Goal: Task Accomplishment & Management: Use online tool/utility

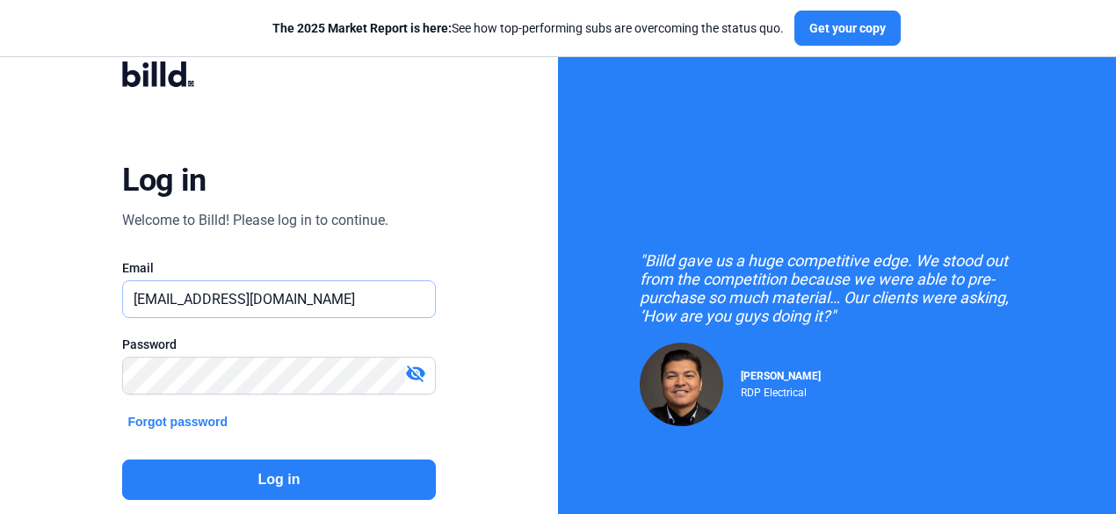
click at [158, 302] on input "[EMAIL_ADDRESS][DOMAIN_NAME]" at bounding box center [278, 299] width 311 height 36
type input "[DOMAIN_NAME][EMAIL_ADDRESS][DOMAIN_NAME]"
click at [324, 479] on button "Log in" at bounding box center [278, 480] width 313 height 40
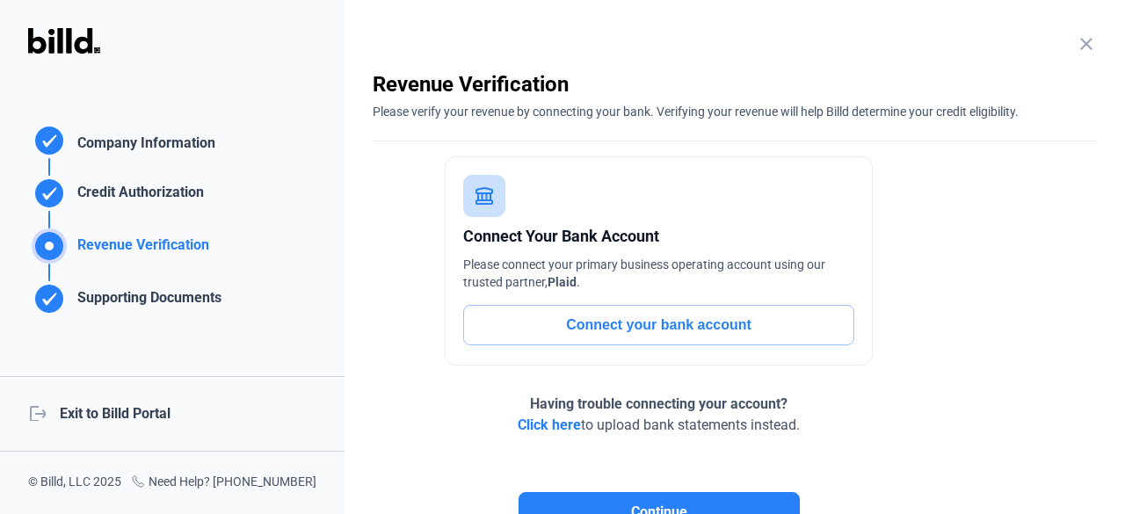
click at [121, 411] on div "logout Exit to Billd Portal" at bounding box center [172, 414] width 345 height 76
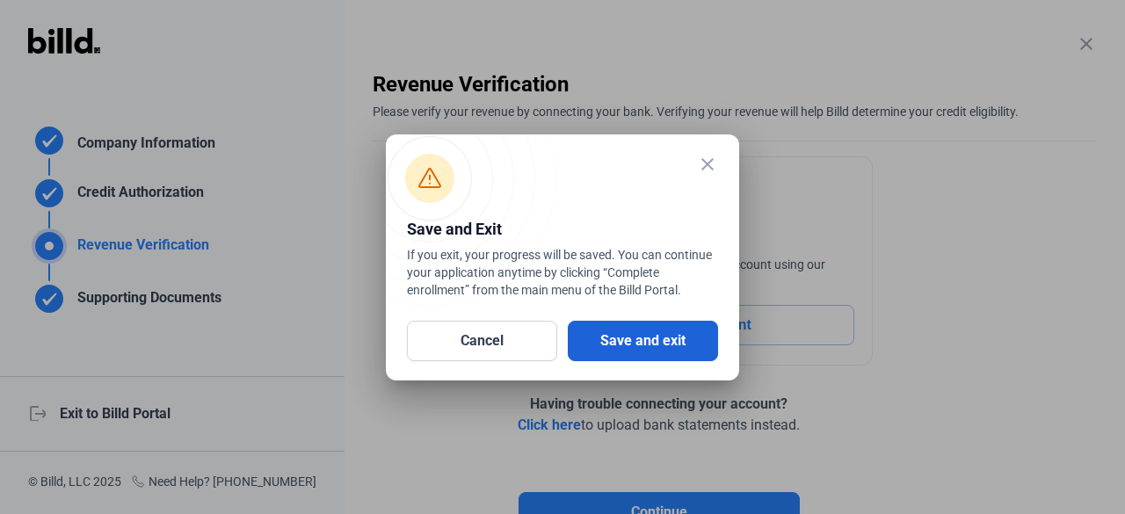
click at [669, 346] on button "Save and exit" at bounding box center [643, 341] width 150 height 40
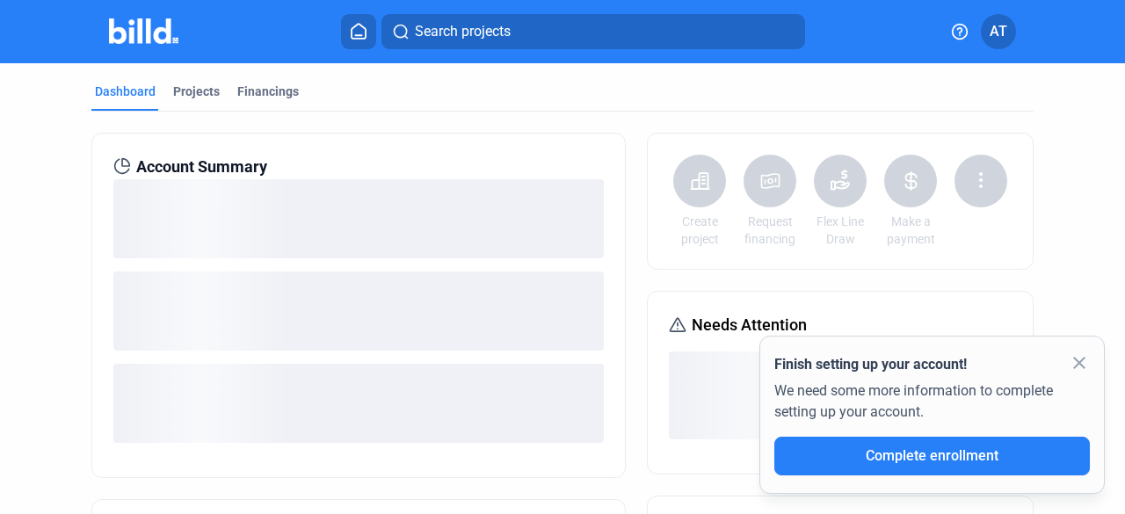
click at [427, 37] on span "Search projects" at bounding box center [463, 31] width 96 height 21
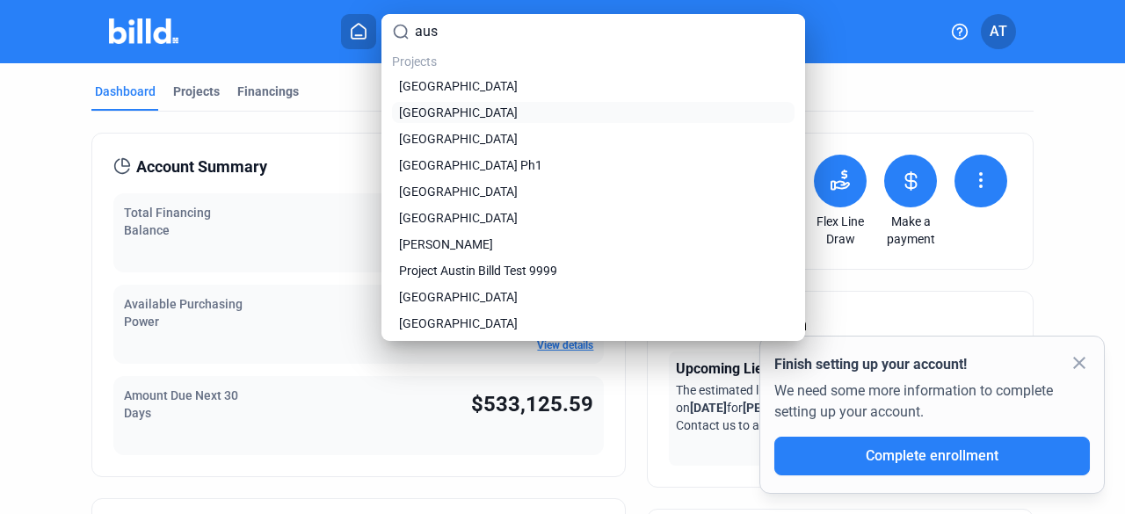
type input "aus"
click at [454, 110] on span "[GEOGRAPHIC_DATA]" at bounding box center [458, 113] width 119 height 18
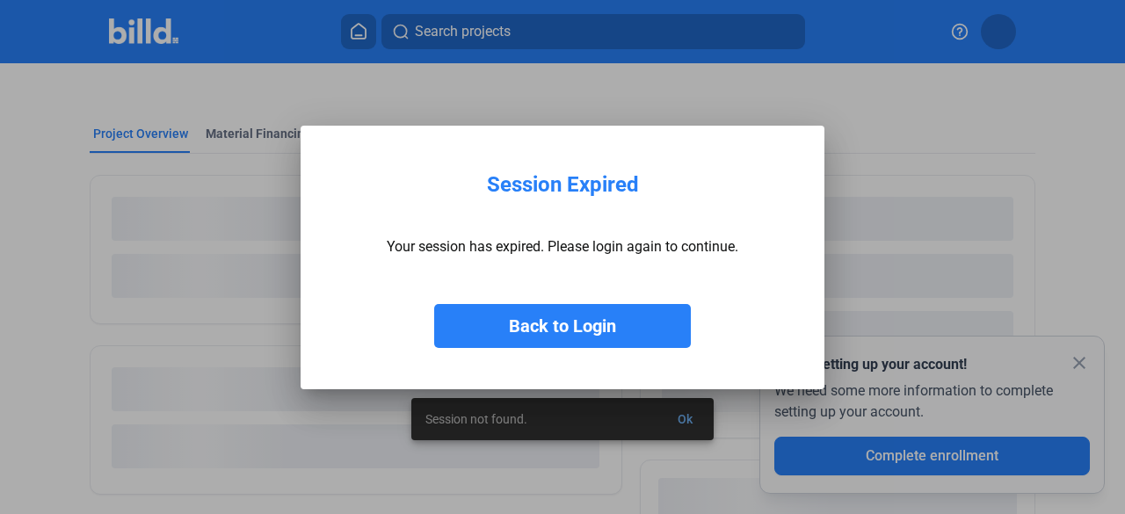
click at [592, 335] on button "Back to Login" at bounding box center [562, 326] width 257 height 44
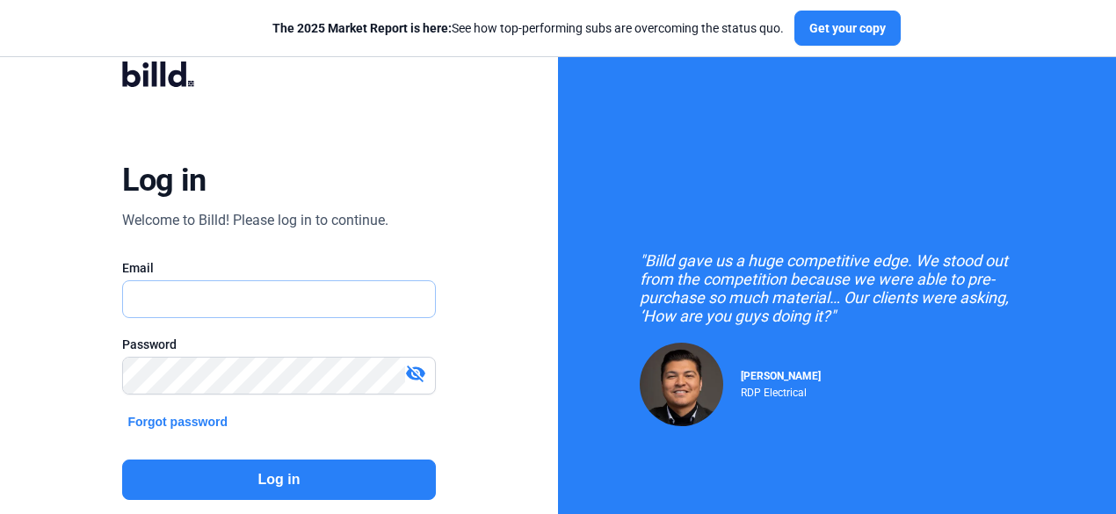
click at [382, 305] on input "text" at bounding box center [269, 299] width 293 height 36
type input "[DOMAIN_NAME][EMAIL_ADDRESS][DOMAIN_NAME]"
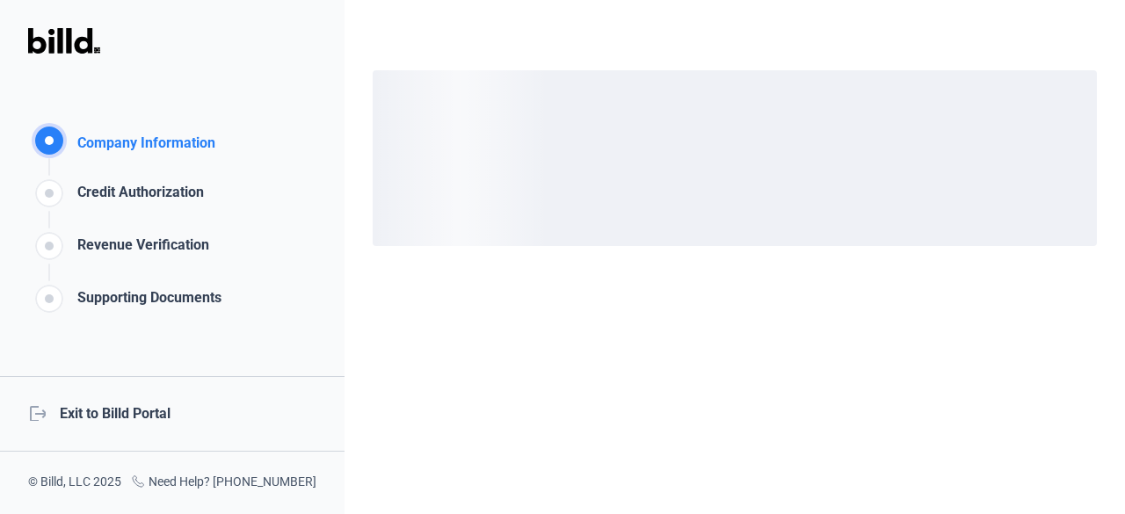
click at [139, 414] on div "logout Exit to Billd Portal" at bounding box center [172, 414] width 345 height 76
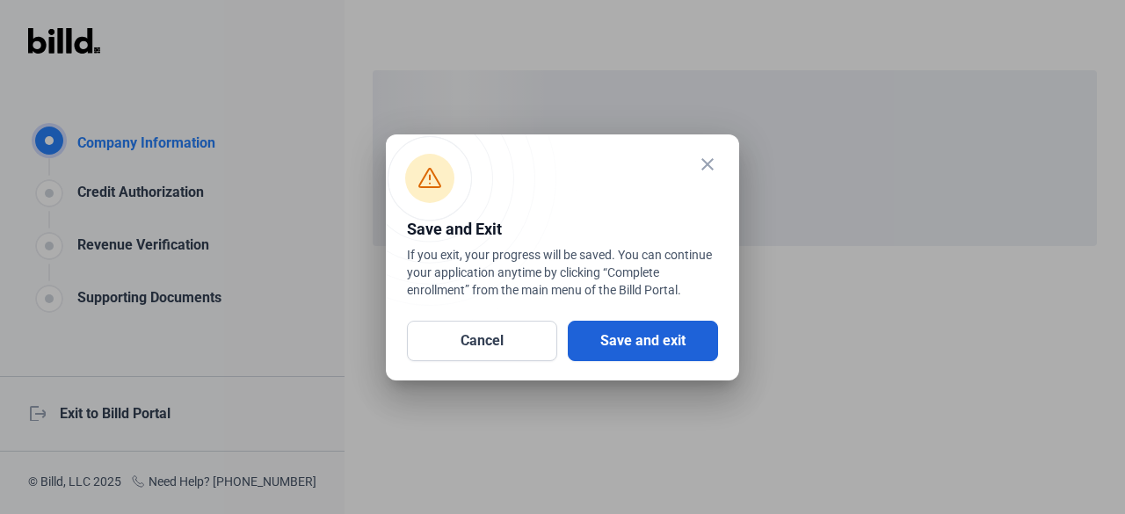
click at [612, 356] on button "Save and exit" at bounding box center [643, 341] width 150 height 40
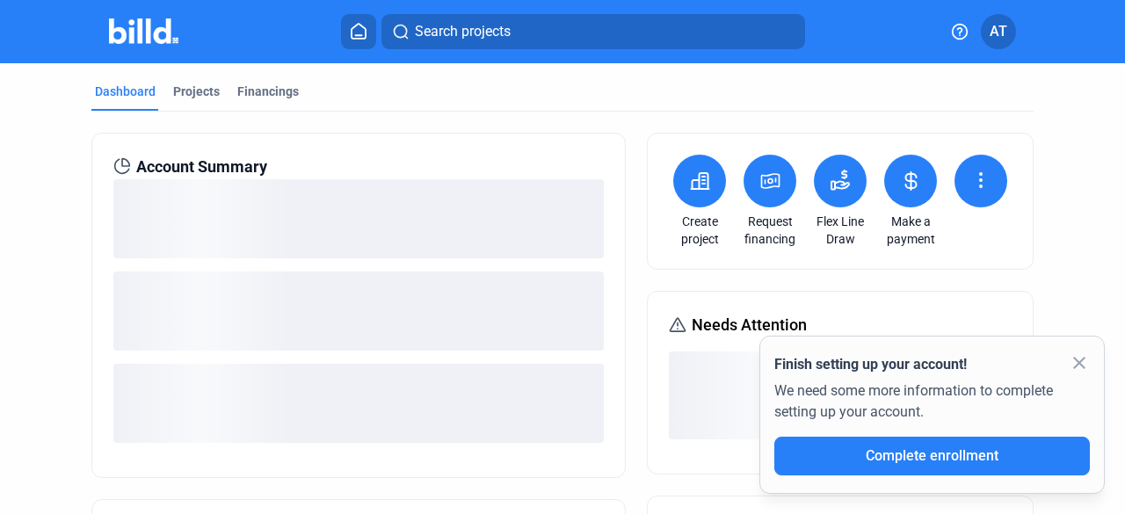
click at [1081, 365] on mat-icon "close" at bounding box center [1079, 363] width 21 height 21
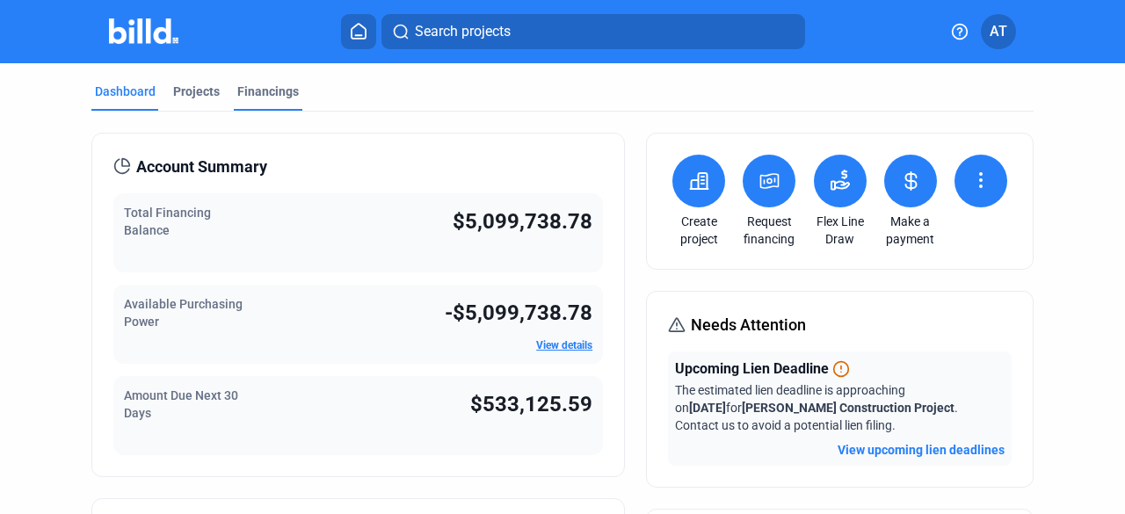
click at [279, 89] on div "Financings" at bounding box center [268, 92] width 62 height 18
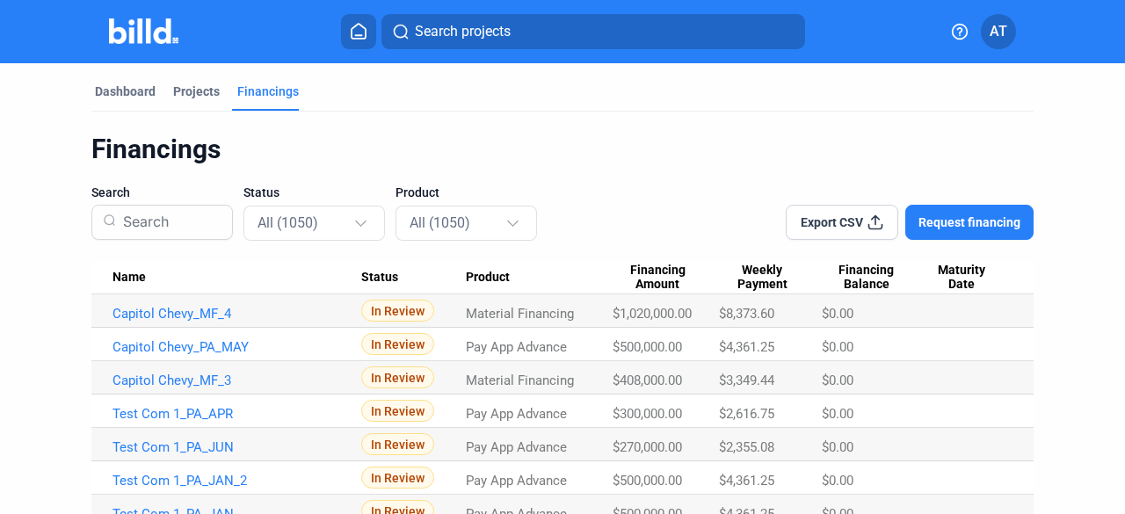
click at [491, 40] on span "Search projects" at bounding box center [463, 31] width 96 height 21
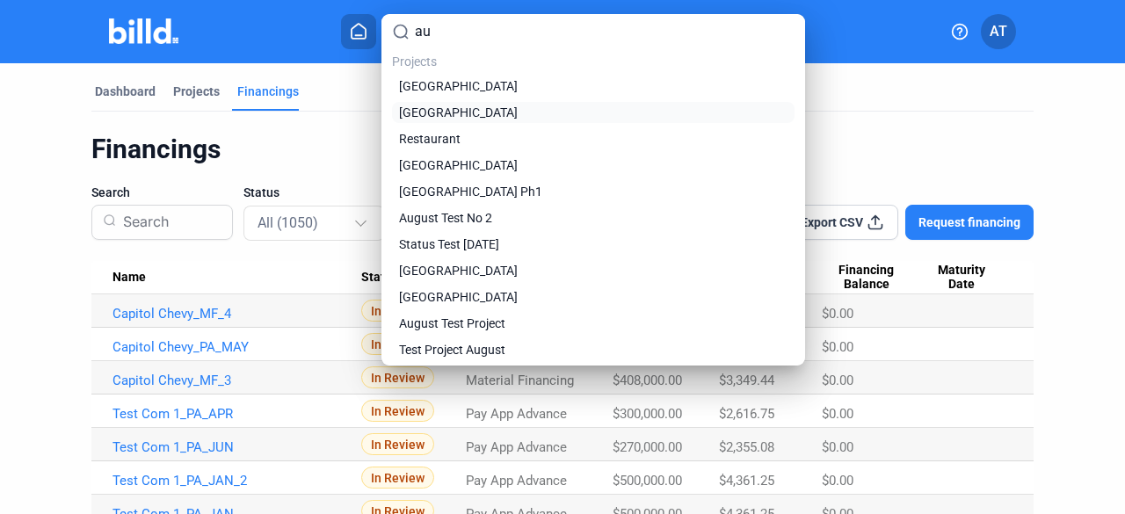
type input "au"
click at [483, 112] on span "[GEOGRAPHIC_DATA]" at bounding box center [458, 113] width 119 height 18
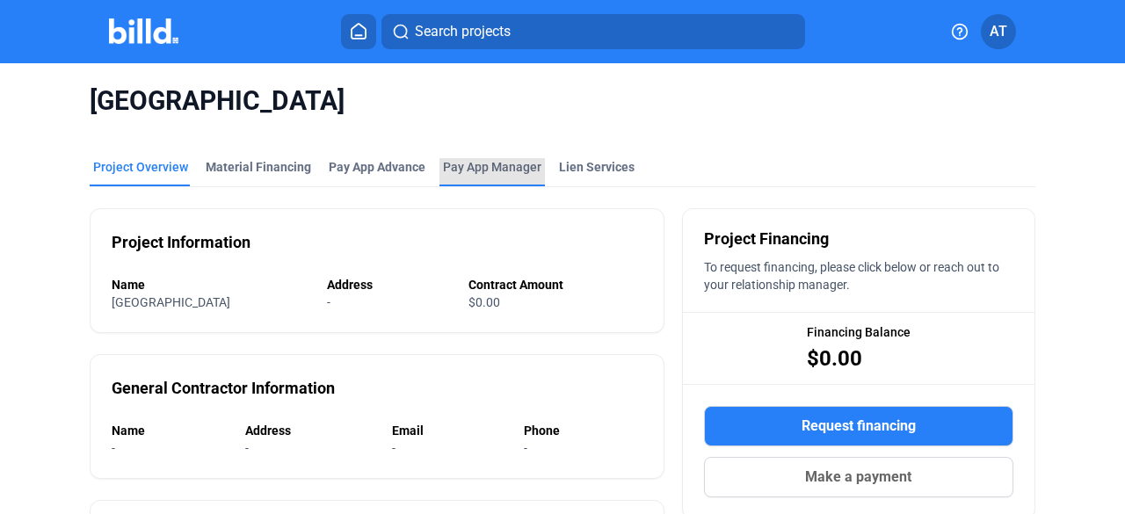
click at [485, 159] on span "Pay App Manager" at bounding box center [492, 167] width 98 height 18
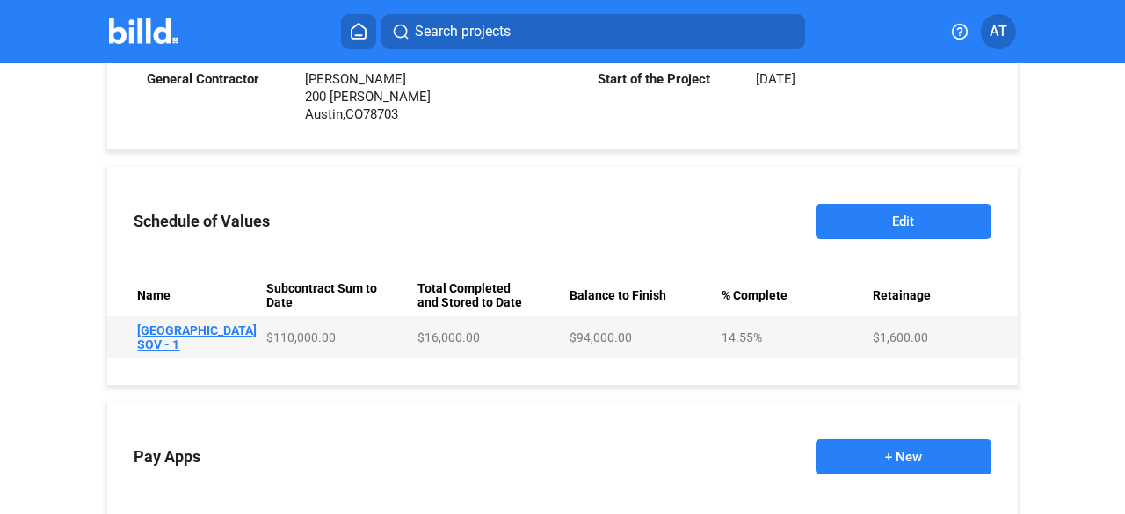
scroll to position [644, 0]
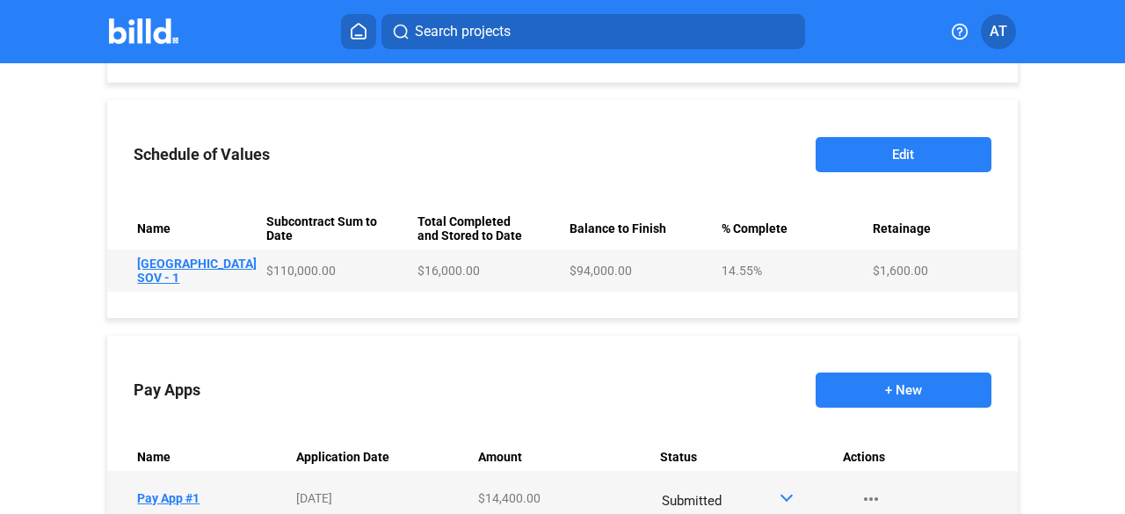
drag, startPoint x: 893, startPoint y: 127, endPoint x: 890, endPoint y: 152, distance: 24.9
click at [890, 152] on div "Schedule of Values Edit" at bounding box center [562, 155] width 910 height 88
click at [890, 152] on button "Edit" at bounding box center [904, 154] width 176 height 35
